Goal: Transaction & Acquisition: Purchase product/service

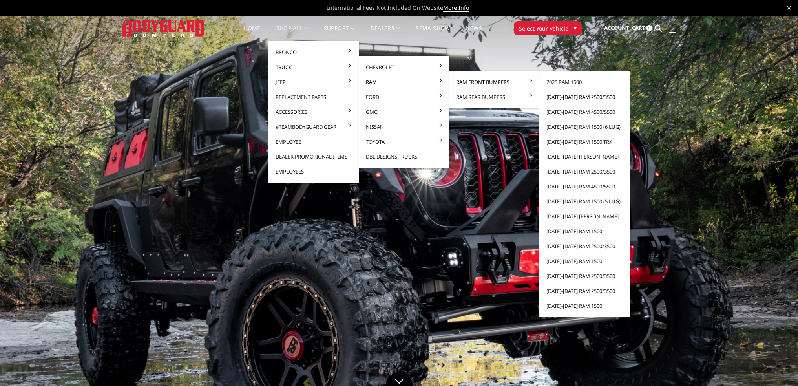
click at [560, 97] on link "[DATE]-[DATE] Ram 2500/3500" at bounding box center [584, 96] width 84 height 15
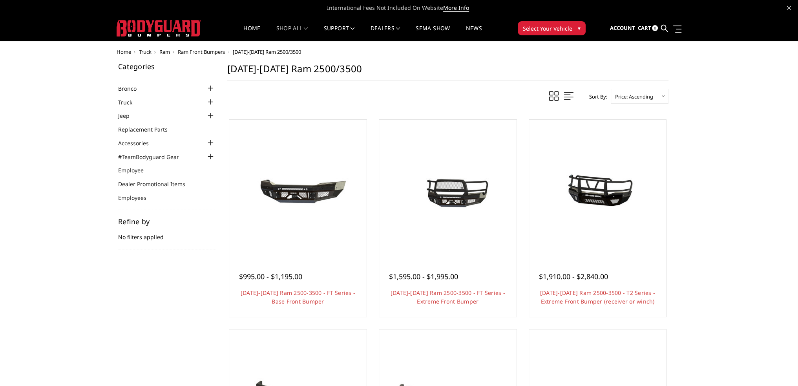
click at [565, 32] on span "Select Your Vehicle" at bounding box center [547, 28] width 49 height 8
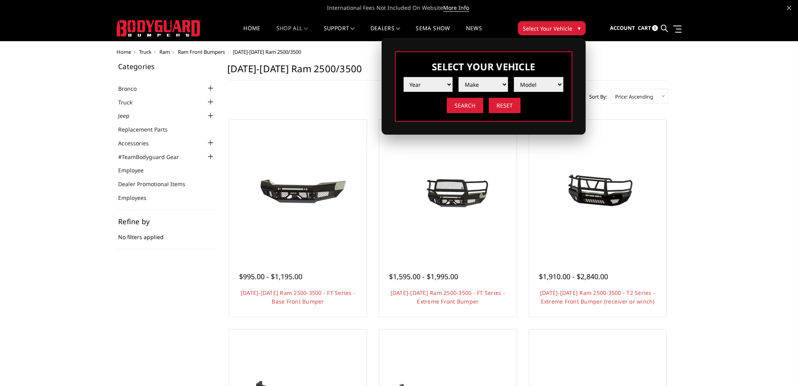
click at [443, 83] on select "Year 2025 2024 2023 2022 2021 2020 2019 2018 2017 2016 2015 2014 2013 2012 2011…" at bounding box center [427, 84] width 49 height 15
select select "yr_2025"
click at [403, 77] on select "Year 2025 2024 2023 2022 2021 2020 2019 2018 2017 2016 2015 2014 2013 2012 2011…" at bounding box center [427, 84] width 49 height 15
click at [479, 86] on select "Make Chevrolet Ford GMC Ram Toyota" at bounding box center [482, 84] width 49 height 15
select select "mk_ram"
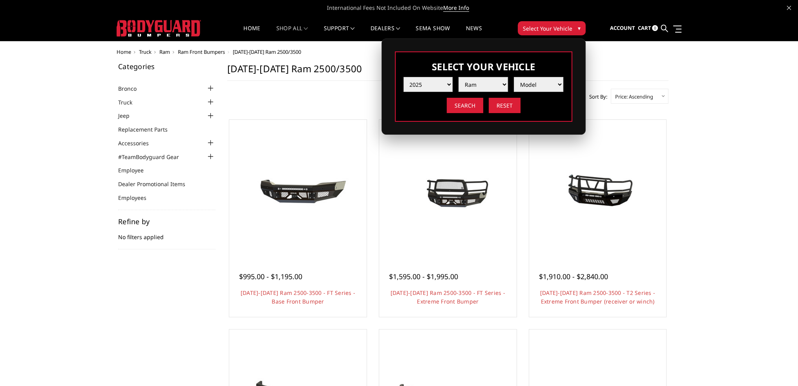
click at [458, 77] on select "Make Chevrolet Ford GMC Ram Toyota" at bounding box center [482, 84] width 49 height 15
click at [520, 86] on select "Model 1500 6-Lug 1500 Rebel 2500 / 3500 4500 / 5500 RHO" at bounding box center [538, 84] width 49 height 15
select select "md_2500-3500"
click at [514, 77] on select "Model 1500 6-Lug 1500 Rebel 2500 / 3500 4500 / 5500 RHO" at bounding box center [538, 84] width 49 height 15
click at [469, 105] on input "Search" at bounding box center [465, 105] width 37 height 15
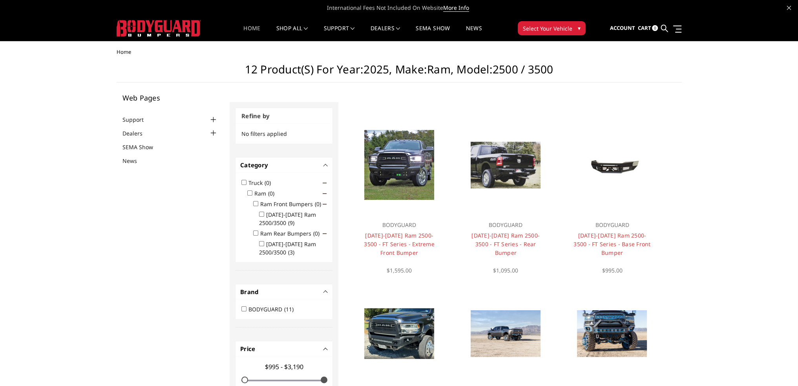
click at [248, 31] on link "Home" at bounding box center [251, 33] width 17 height 15
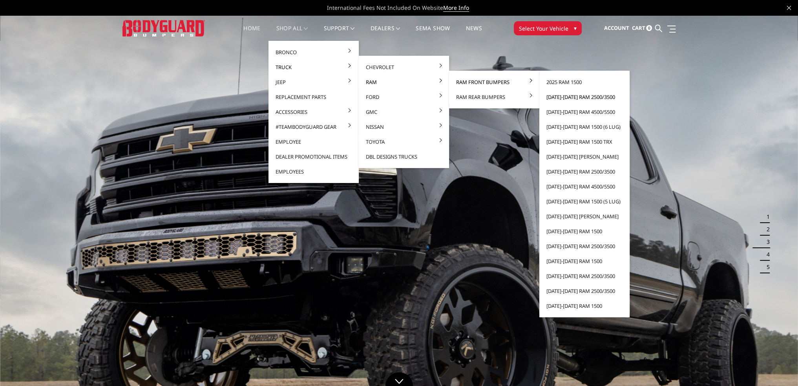
click at [566, 98] on link "[DATE]-[DATE] Ram 2500/3500" at bounding box center [584, 96] width 84 height 15
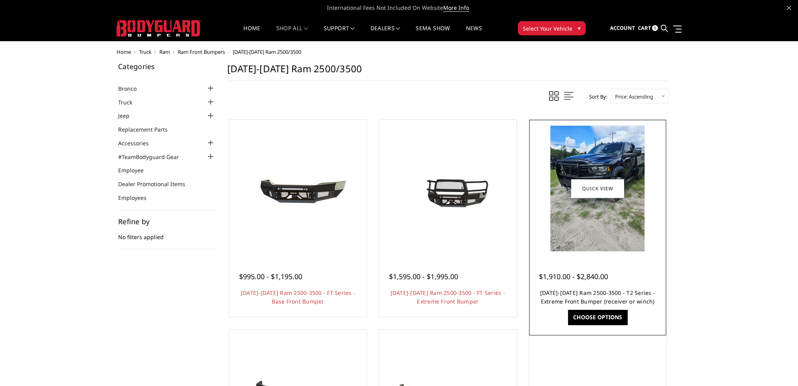
click at [616, 291] on link "[DATE]-[DATE] Ram 2500-3500 - T2 Series - Extreme Front Bumper (receiver or win…" at bounding box center [597, 297] width 115 height 16
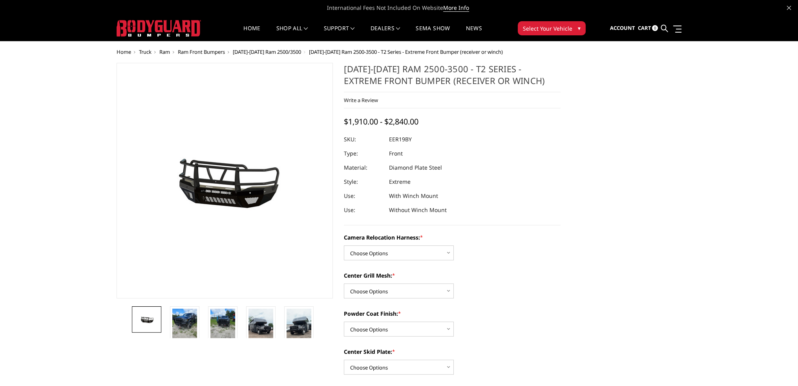
click at [532, 31] on span "Select Your Vehicle" at bounding box center [547, 28] width 49 height 8
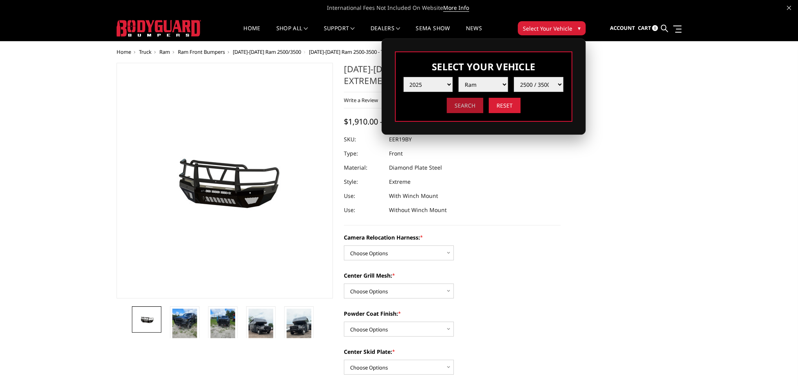
click at [466, 102] on input "Search" at bounding box center [465, 105] width 37 height 15
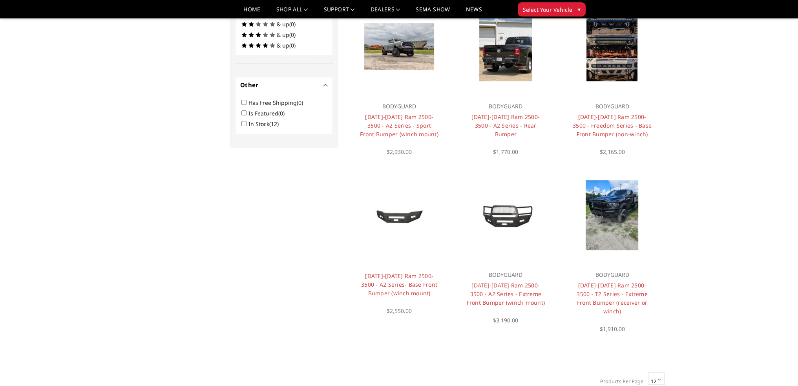
scroll to position [455, 0]
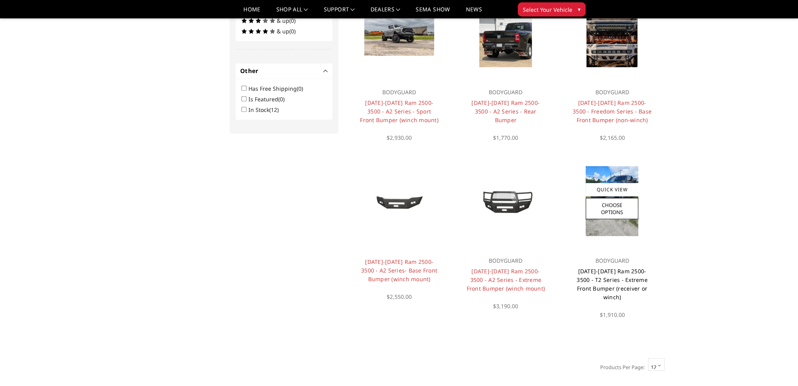
click at [614, 271] on link "[DATE]-[DATE] Ram 2500-3500 - T2 Series - Extreme Front Bumper (receiver or win…" at bounding box center [612, 283] width 71 height 33
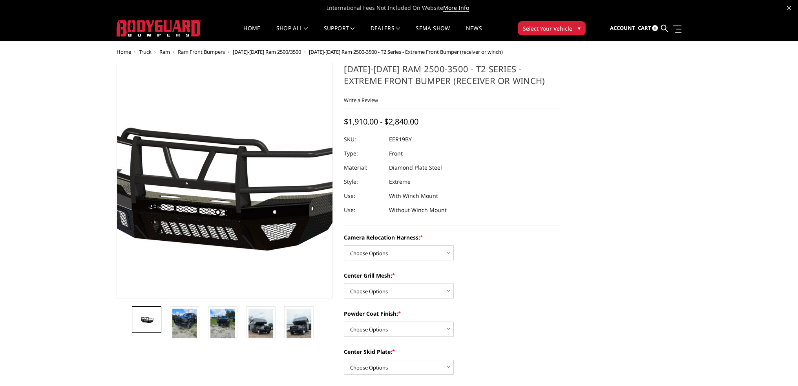
click at [237, 175] on img at bounding box center [209, 180] width 502 height 235
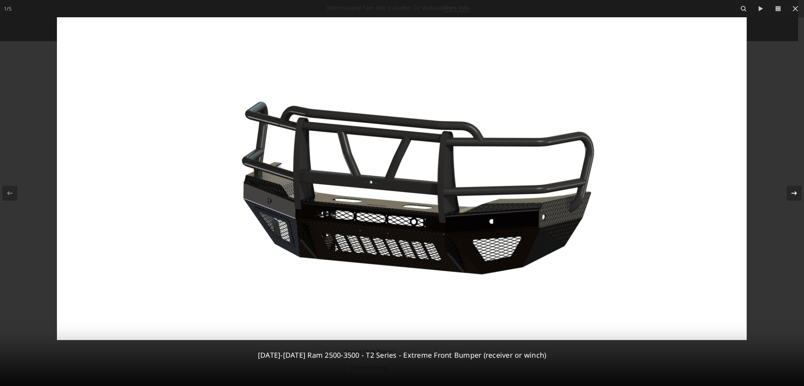
click at [796, 192] on icon at bounding box center [793, 192] width 9 height 9
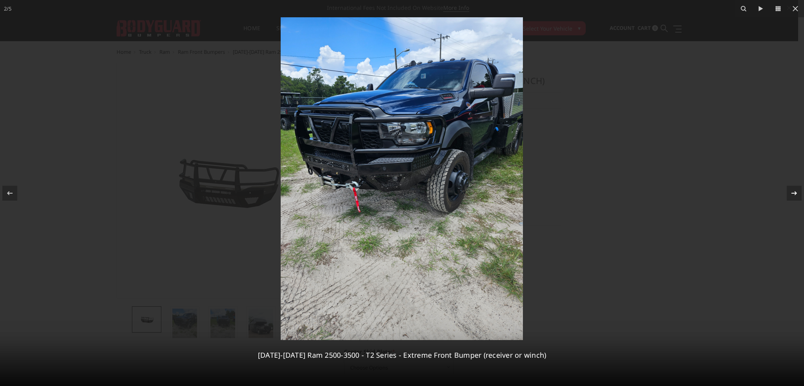
click at [795, 192] on icon at bounding box center [793, 193] width 5 height 4
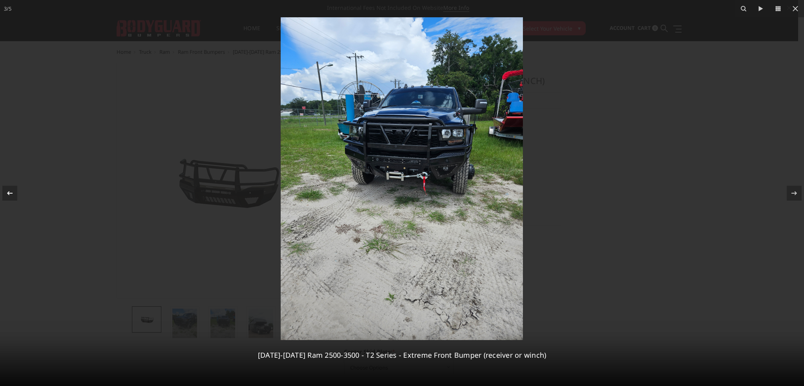
click at [11, 196] on icon at bounding box center [9, 192] width 9 height 9
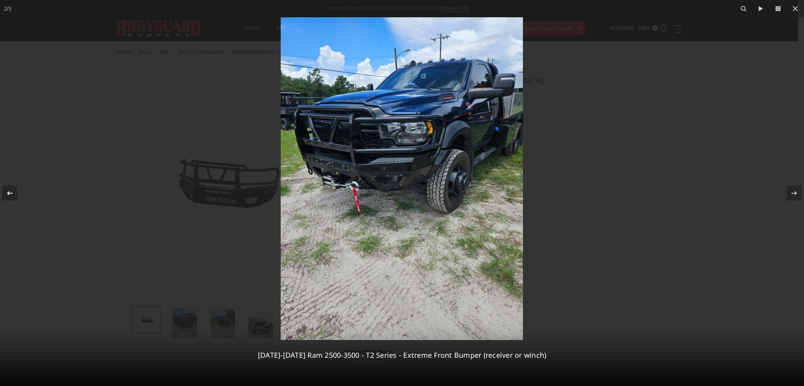
click at [11, 196] on icon at bounding box center [9, 192] width 9 height 9
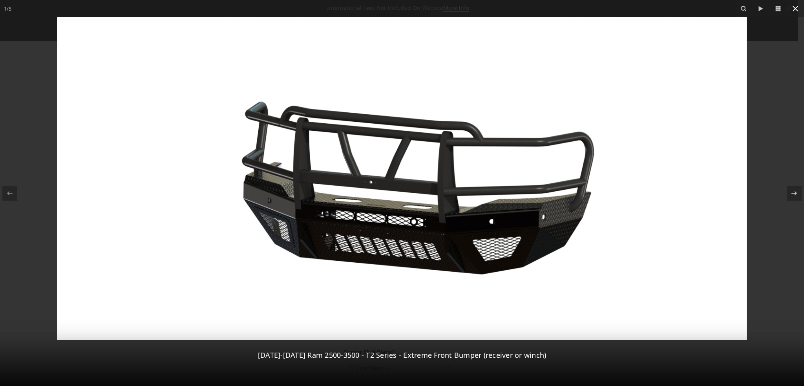
click at [791, 9] on icon at bounding box center [794, 8] width 9 height 9
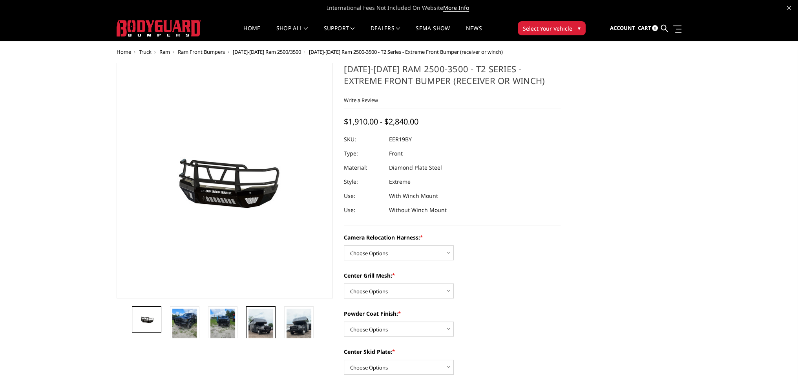
click at [268, 321] on img at bounding box center [260, 331] width 25 height 44
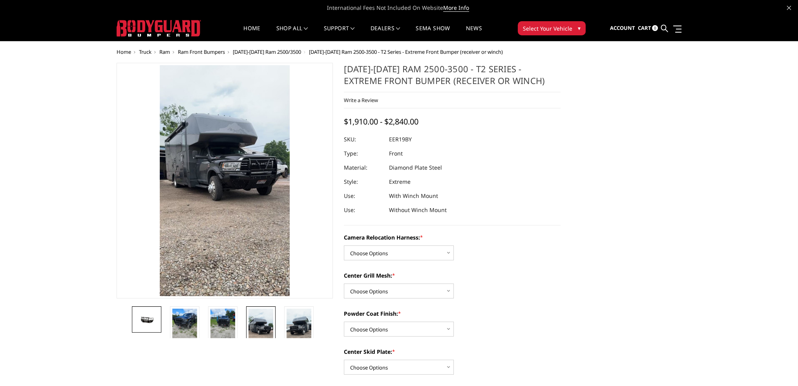
click at [148, 317] on img at bounding box center [146, 319] width 25 height 11
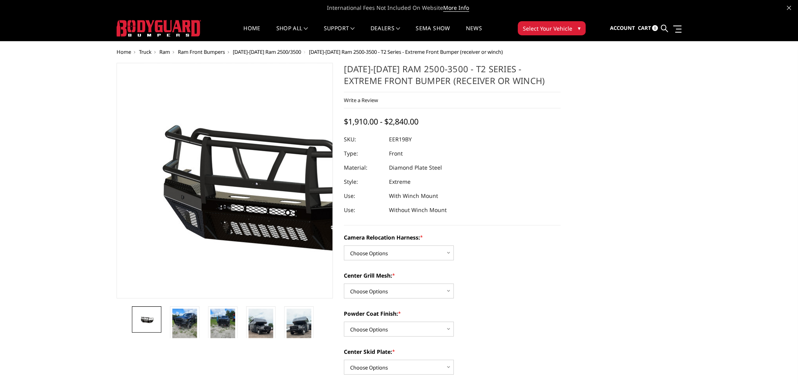
click at [195, 229] on img at bounding box center [279, 181] width 502 height 235
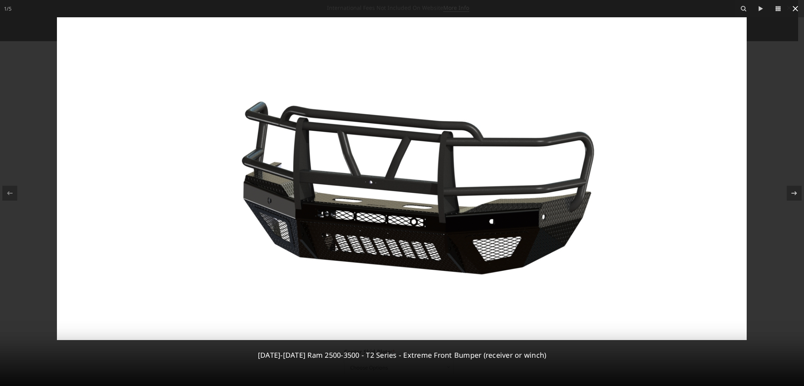
click at [790, 7] on icon at bounding box center [794, 8] width 9 height 9
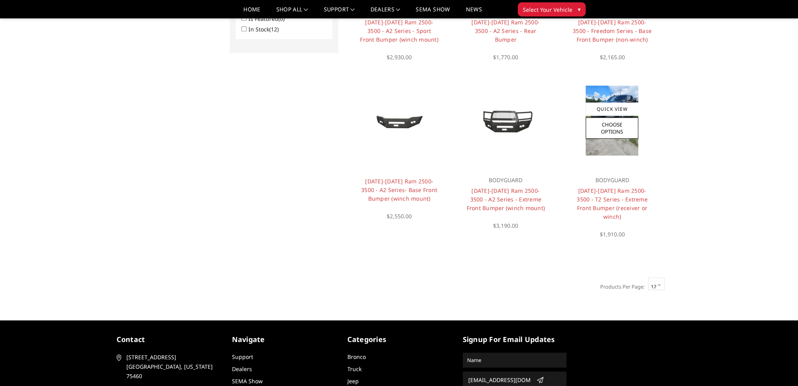
scroll to position [494, 0]
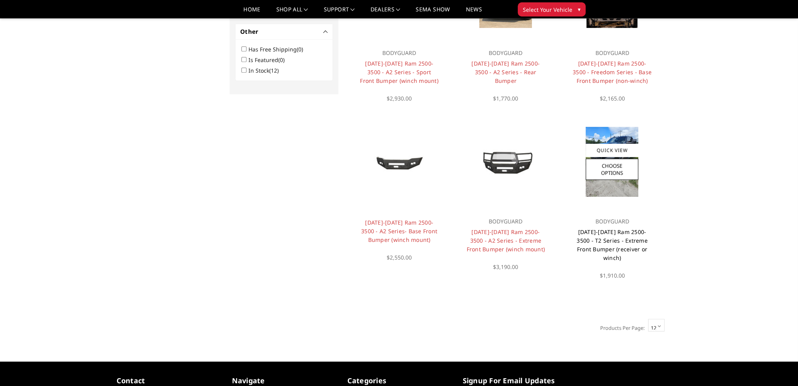
click at [611, 240] on link "[DATE]-[DATE] Ram 2500-3500 - T2 Series - Extreme Front Bumper (receiver or win…" at bounding box center [612, 244] width 71 height 33
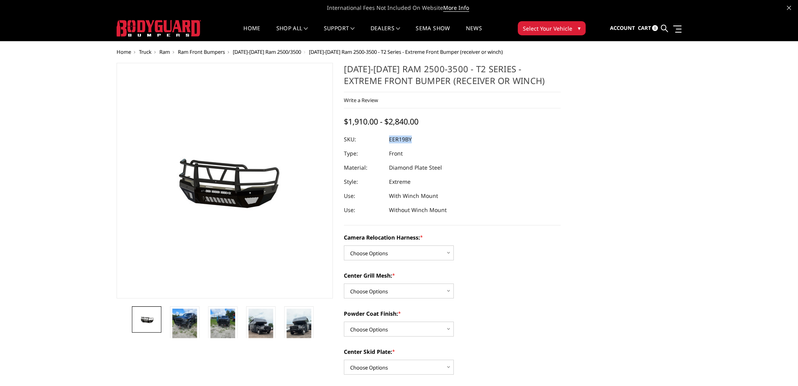
drag, startPoint x: 389, startPoint y: 139, endPoint x: 413, endPoint y: 140, distance: 24.4
click at [413, 140] on dl "SKU: EER19BY UPC: Type: Front Material: Diamond Plate Steel Style: Extreme Use:…" at bounding box center [452, 174] width 217 height 85
click at [398, 148] on dd "Front" at bounding box center [396, 153] width 14 height 14
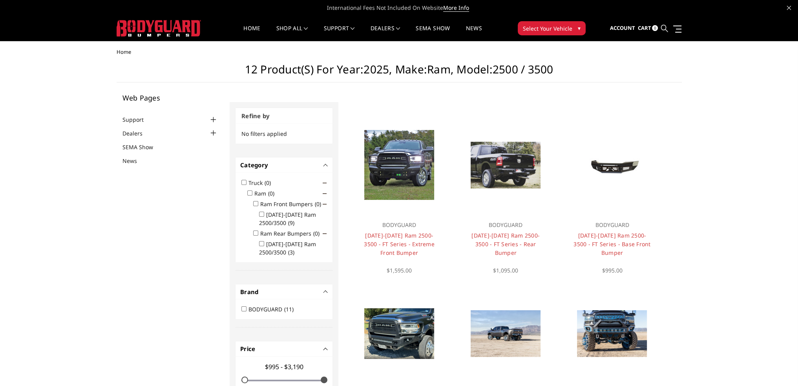
click at [663, 28] on icon at bounding box center [664, 28] width 7 height 7
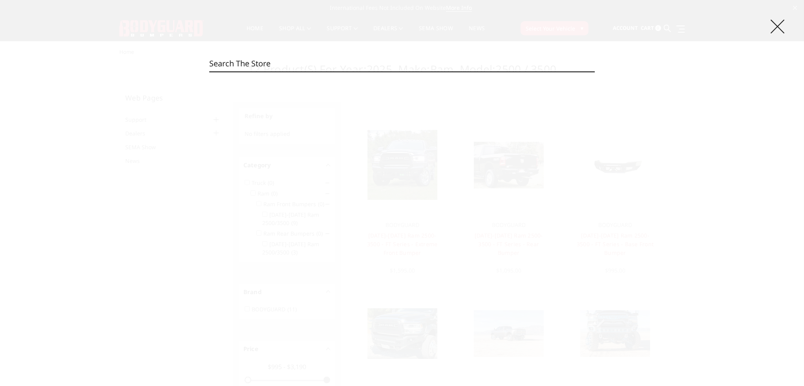
click at [781, 22] on icon at bounding box center [777, 27] width 14 height 14
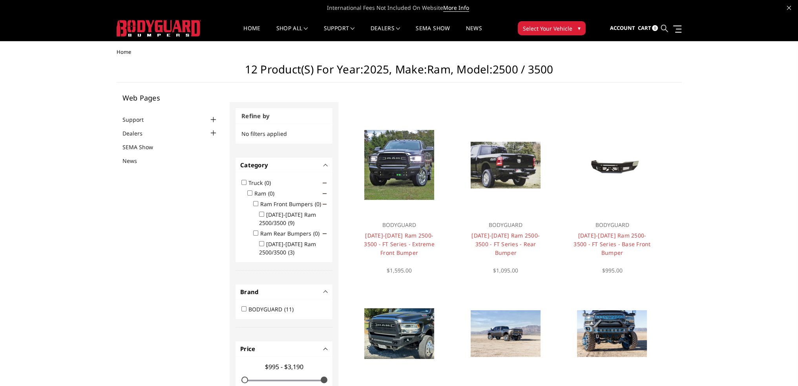
click at [665, 29] on icon at bounding box center [664, 28] width 7 height 7
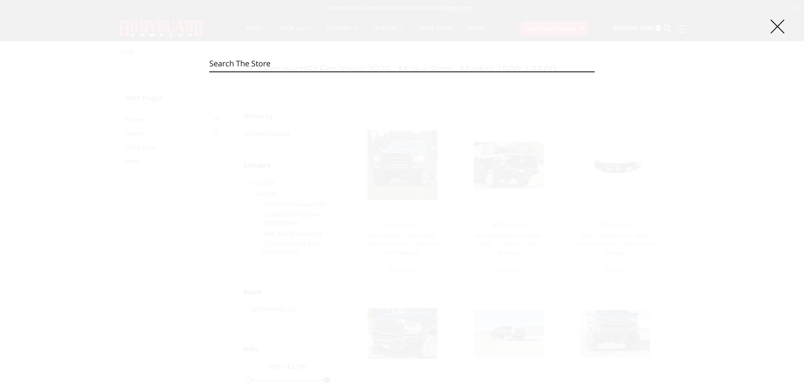
click at [259, 66] on input "Search" at bounding box center [401, 64] width 385 height 16
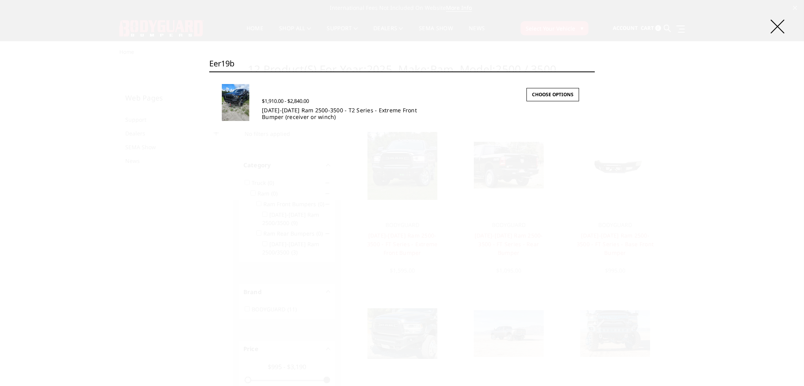
type input "eer19b"
click at [317, 111] on link "[DATE]-[DATE] Ram 2500-3500 - T2 Series - Extreme Front Bumper (receiver or win…" at bounding box center [339, 113] width 155 height 14
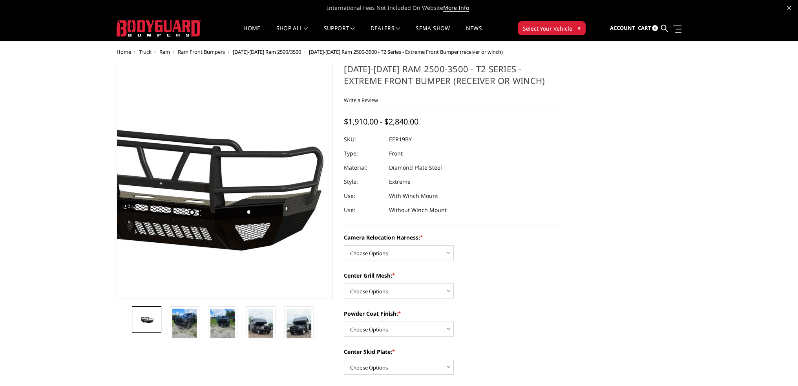
click at [256, 166] on img at bounding box center [183, 180] width 502 height 235
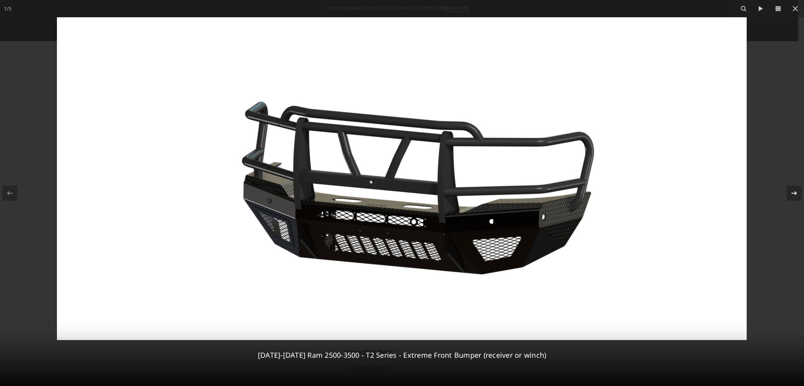
click at [793, 195] on icon at bounding box center [793, 192] width 9 height 9
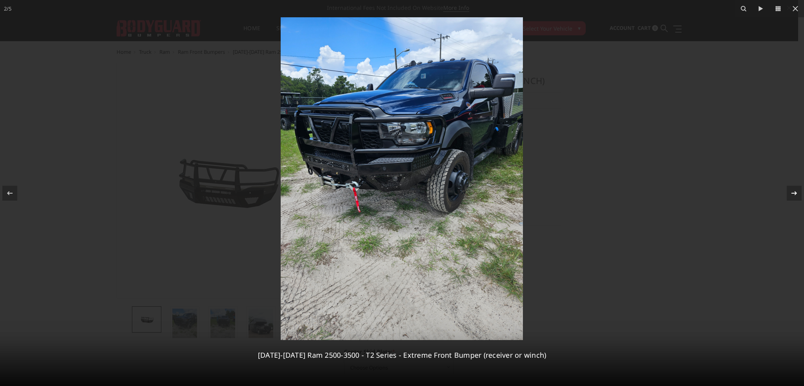
click at [793, 194] on icon at bounding box center [793, 192] width 9 height 9
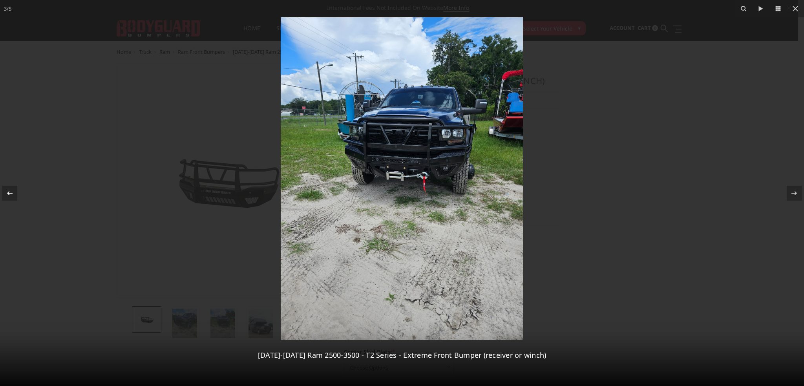
click at [11, 194] on icon at bounding box center [9, 192] width 9 height 9
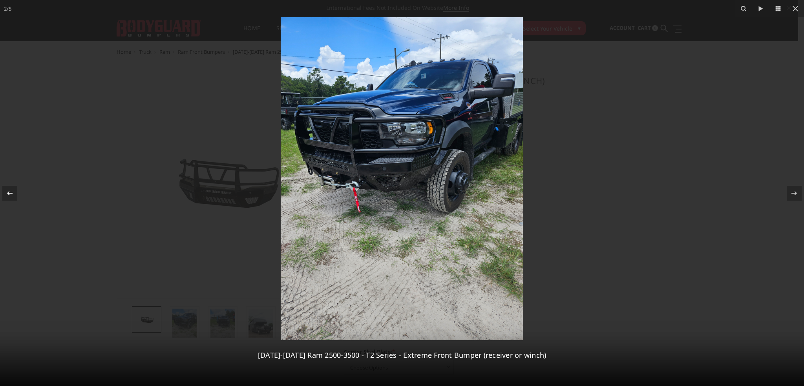
click at [11, 194] on icon at bounding box center [9, 192] width 9 height 9
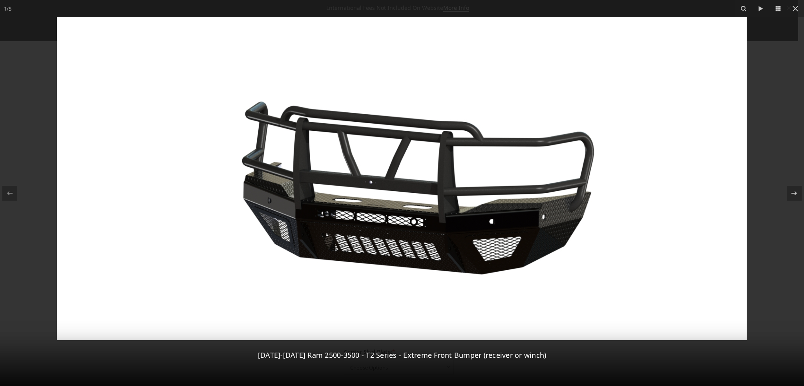
click at [371, 185] on img at bounding box center [402, 178] width 690 height 323
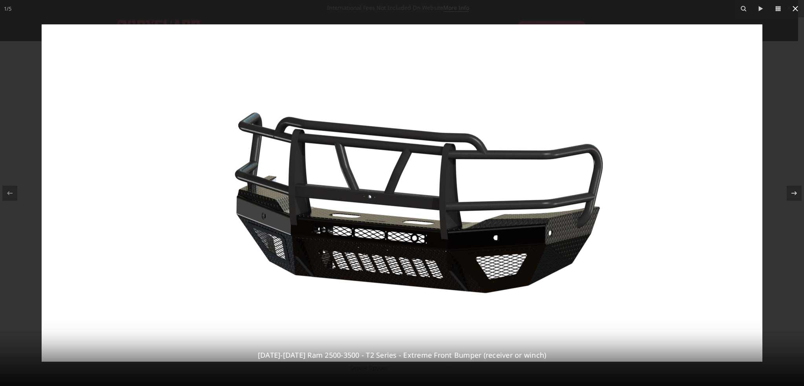
click at [794, 9] on icon at bounding box center [794, 8] width 9 height 9
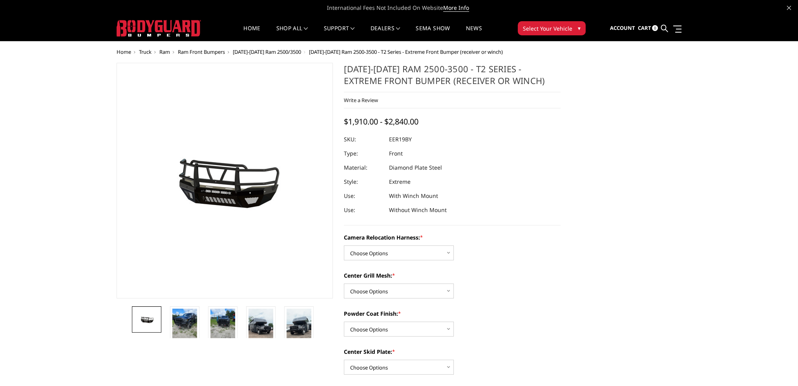
scroll to position [39, 0]
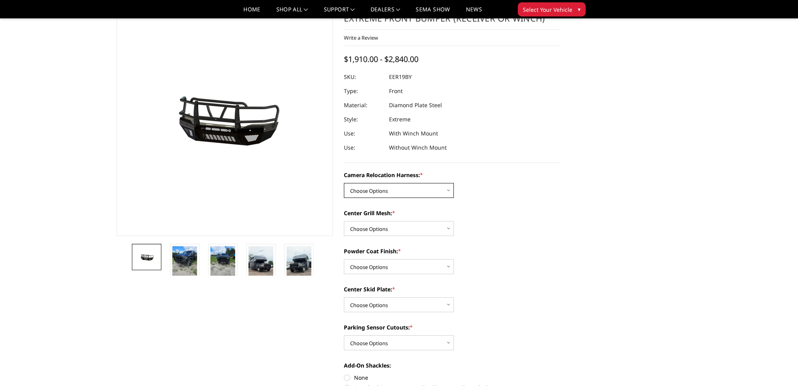
click at [411, 188] on select "Choose Options Without camera harness With camera harness" at bounding box center [399, 190] width 110 height 15
click at [395, 190] on select "Choose Options Without camera harness With camera harness" at bounding box center [399, 190] width 110 height 15
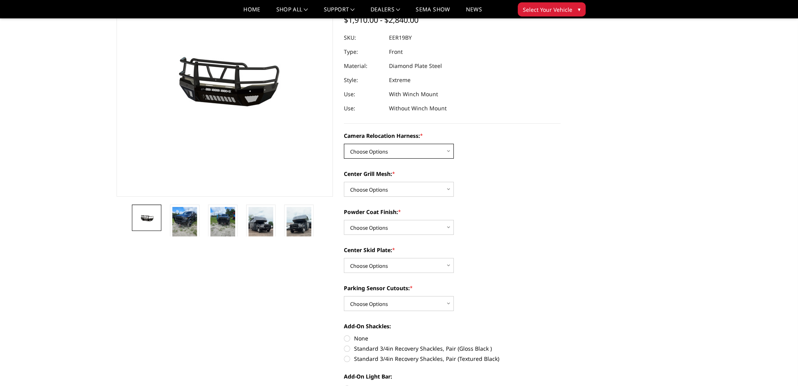
click at [397, 147] on select "Choose Options Without camera harness With camera harness" at bounding box center [399, 151] width 110 height 15
select select "3819"
click at [344, 144] on select "Choose Options Without camera harness With camera harness" at bounding box center [399, 151] width 110 height 15
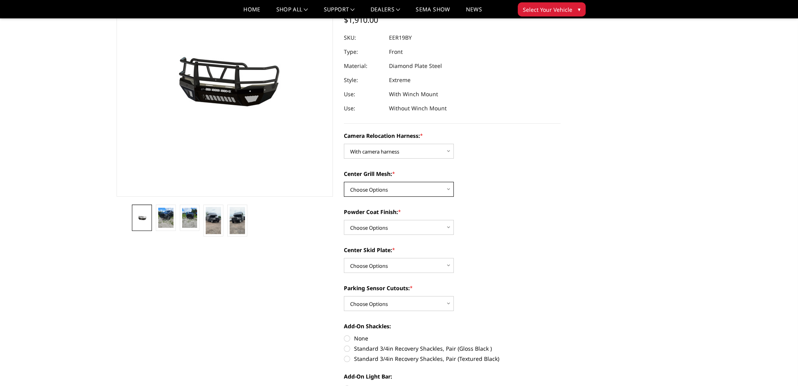
click at [396, 191] on select "Choose Options Without expanded metal With expanded metal" at bounding box center [399, 189] width 110 height 15
select select "3818"
click at [344, 182] on select "Choose Options Without expanded metal With expanded metal" at bounding box center [399, 189] width 110 height 15
click at [370, 228] on select "Choose Options Textured Black Powder Coat Gloss Black Powder Coat Bare Metal" at bounding box center [399, 227] width 110 height 15
select select "3815"
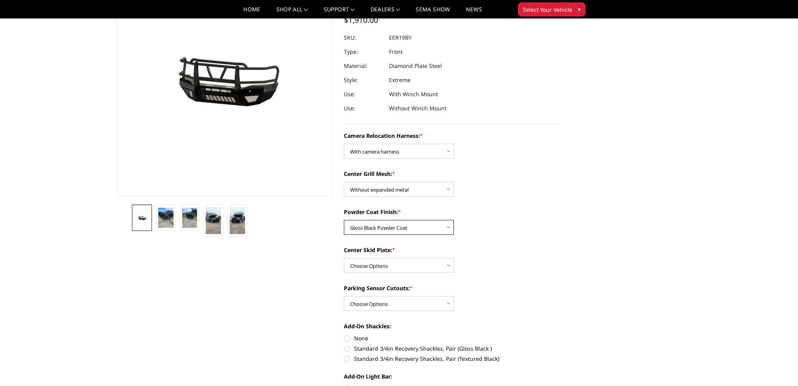
click at [344, 220] on select "Choose Options Textured Black Powder Coat Gloss Black Powder Coat Bare Metal" at bounding box center [399, 227] width 110 height 15
click at [397, 265] on select "Choose Options Winch Mount Skid Plate Standard Skid Plate (included) 2" Receive…" at bounding box center [399, 265] width 110 height 15
select select "3811"
click at [344, 258] on select "Choose Options Winch Mount Skid Plate Standard Skid Plate (included) 2" Receive…" at bounding box center [399, 265] width 110 height 15
click at [392, 267] on select "Choose Options Winch Mount Skid Plate Standard Skid Plate (included) 2" Receive…" at bounding box center [399, 265] width 110 height 15
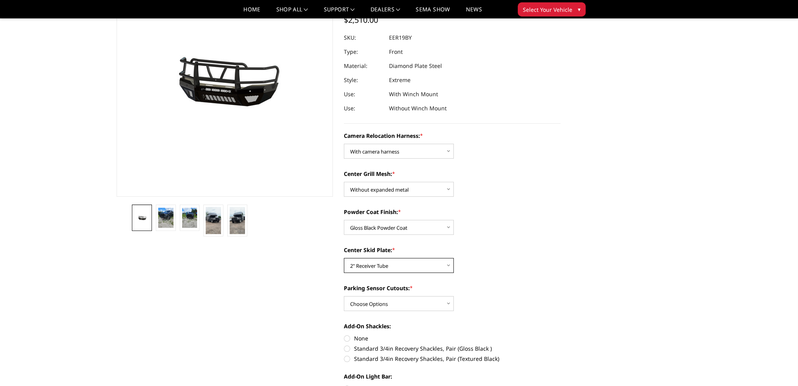
click at [392, 267] on select "Choose Options Winch Mount Skid Plate Standard Skid Plate (included) 2" Receive…" at bounding box center [399, 265] width 110 height 15
drag, startPoint x: 396, startPoint y: 302, endPoint x: 392, endPoint y: 308, distance: 6.8
click at [396, 302] on select "Choose Options Yes - With Parking Sensor Cutouts" at bounding box center [399, 303] width 110 height 15
select select "3810"
click at [344, 296] on select "Choose Options Yes - With Parking Sensor Cutouts" at bounding box center [399, 303] width 110 height 15
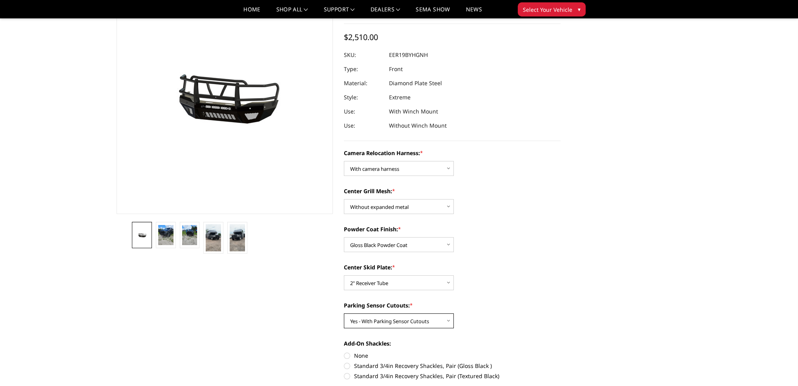
scroll to position [0, 0]
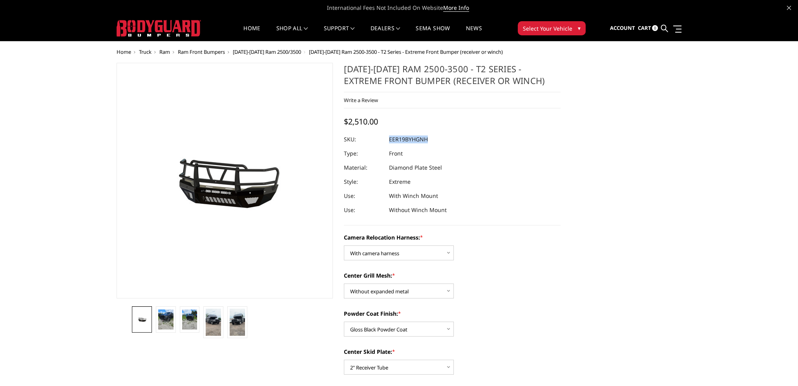
drag, startPoint x: 389, startPoint y: 139, endPoint x: 430, endPoint y: 142, distance: 40.9
click at [430, 142] on dl "SKU: EER19BYHGNH UPC: Type: Front Material: Diamond Plate Steel Style: Extreme …" at bounding box center [452, 174] width 217 height 85
click at [430, 143] on div at bounding box center [452, 139] width 217 height 14
drag, startPoint x: 430, startPoint y: 138, endPoint x: 389, endPoint y: 140, distance: 40.9
click at [389, 140] on dl "SKU: EER19BYHGNH UPC: Type: Front Material: Diamond Plate Steel Style: Extreme …" at bounding box center [452, 174] width 217 height 85
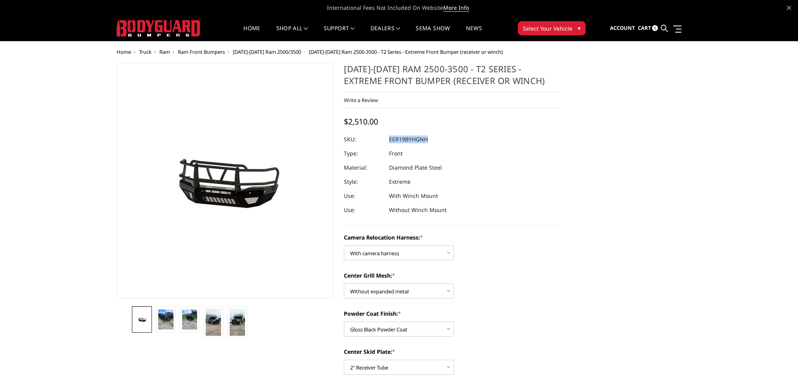
click at [389, 140] on dd "EER19BYHGNH" at bounding box center [408, 139] width 39 height 14
click at [391, 141] on dl "SKU: EER19BYHGNH UPC: Type: Front Material: Diamond Plate Steel Style: Extreme …" at bounding box center [452, 174] width 217 height 85
click at [391, 141] on dd "EER19BYHGNH" at bounding box center [408, 139] width 39 height 14
drag, startPoint x: 389, startPoint y: 140, endPoint x: 427, endPoint y: 140, distance: 38.1
click at [427, 140] on dd "EER19BYHGNH" at bounding box center [408, 139] width 39 height 14
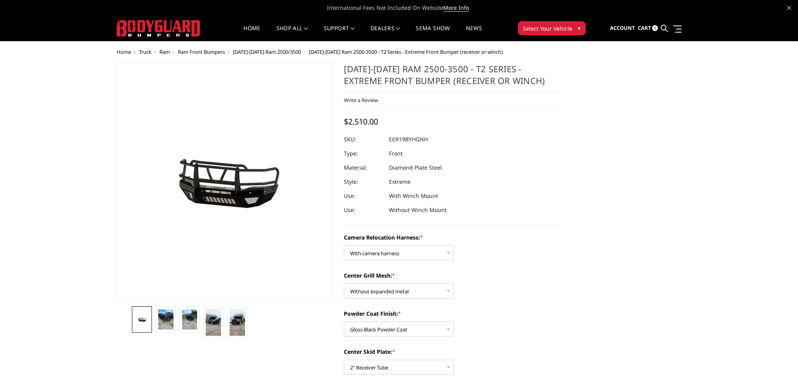
click at [428, 140] on div at bounding box center [452, 139] width 217 height 14
drag, startPoint x: 427, startPoint y: 140, endPoint x: 389, endPoint y: 141, distance: 38.1
click at [389, 141] on dd "EER19BYHGNH" at bounding box center [408, 139] width 39 height 14
click at [427, 139] on dd "EER19BYHGNH" at bounding box center [408, 139] width 39 height 14
drag, startPoint x: 348, startPoint y: 122, endPoint x: 378, endPoint y: 123, distance: 30.2
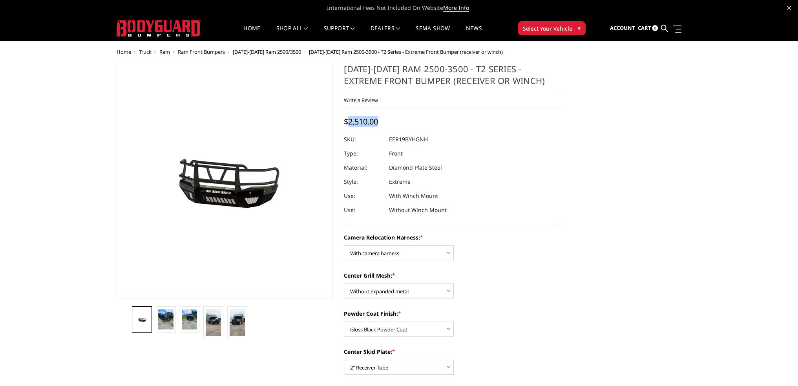
click at [378, 123] on span "$2,510.00" at bounding box center [361, 121] width 34 height 11
drag, startPoint x: 378, startPoint y: 123, endPoint x: 349, endPoint y: 122, distance: 29.8
click at [349, 122] on span "$2,510.00" at bounding box center [361, 121] width 34 height 11
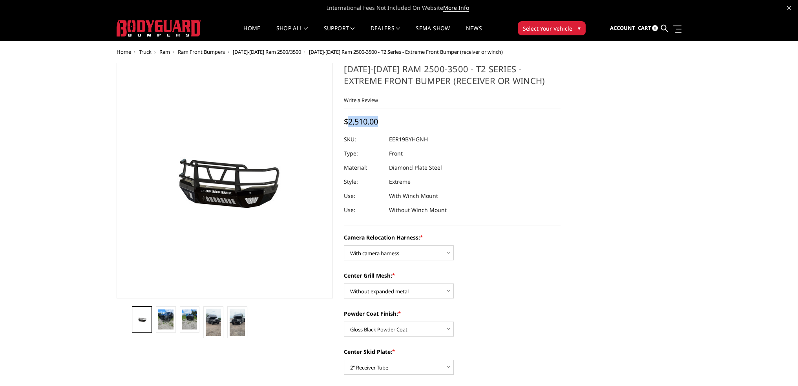
drag, startPoint x: 349, startPoint y: 122, endPoint x: 360, endPoint y: 122, distance: 11.0
click at [360, 122] on span "$2,510.00" at bounding box center [361, 121] width 34 height 11
click at [368, 124] on span "$2,510.00" at bounding box center [361, 121] width 34 height 11
drag, startPoint x: 389, startPoint y: 140, endPoint x: 429, endPoint y: 142, distance: 39.3
click at [429, 142] on dl "SKU: EER19BYHGNH UPC: Type: Front Material: Diamond Plate Steel Style: Extreme …" at bounding box center [452, 174] width 217 height 85
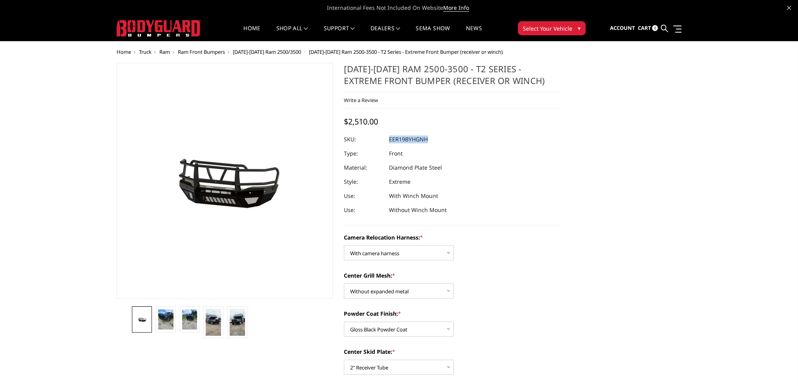
click at [428, 142] on div at bounding box center [452, 139] width 217 height 14
drag, startPoint x: 389, startPoint y: 140, endPoint x: 430, endPoint y: 140, distance: 40.8
click at [430, 140] on dl "SKU: EER19BYHGNH UPC: Type: Front Material: Diamond Plate Steel Style: Extreme …" at bounding box center [452, 174] width 217 height 85
copy dl "EER19BYHGNH UPC:"
click at [424, 143] on dd "EER19BYHGNH" at bounding box center [408, 139] width 39 height 14
